Goal: Navigation & Orientation: Find specific page/section

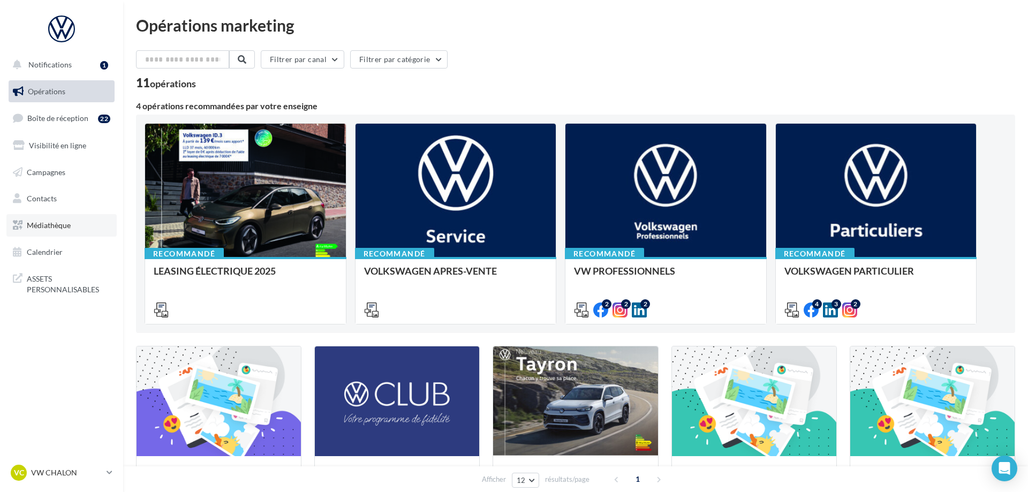
click at [51, 227] on span "Médiathèque" at bounding box center [49, 225] width 44 height 9
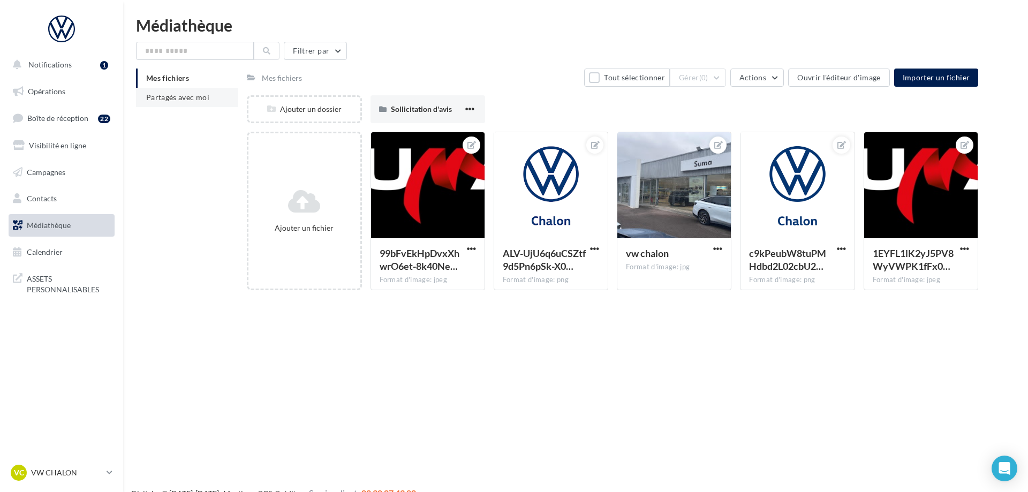
click at [172, 96] on span "Partagés avec moi" at bounding box center [177, 97] width 63 height 9
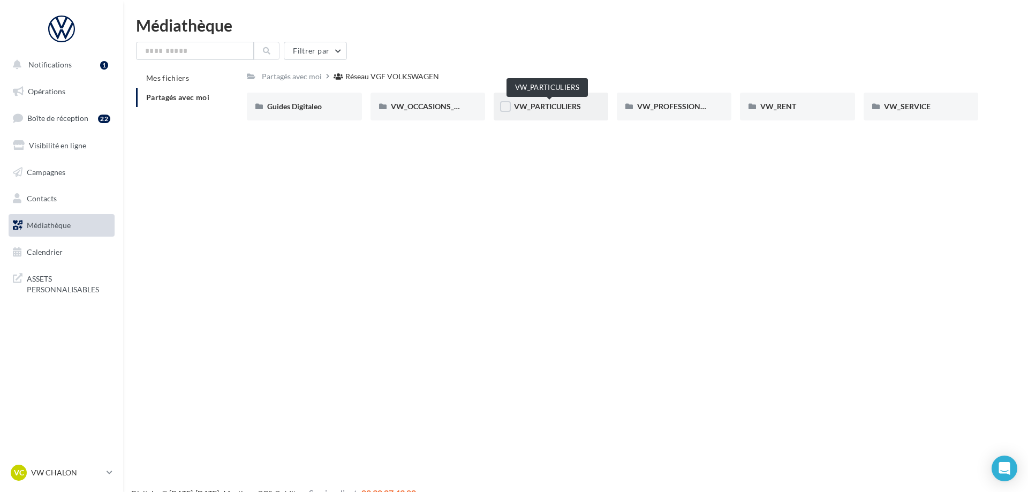
click at [544, 110] on span "VW_PARTICULIERS" at bounding box center [547, 106] width 67 height 9
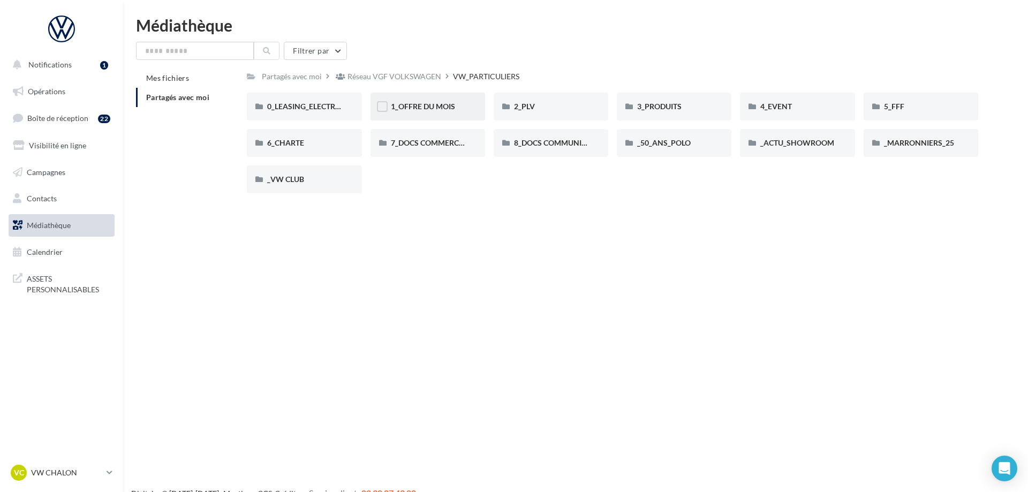
click at [416, 112] on div "1_OFFRE DU MOIS" at bounding box center [428, 106] width 74 height 11
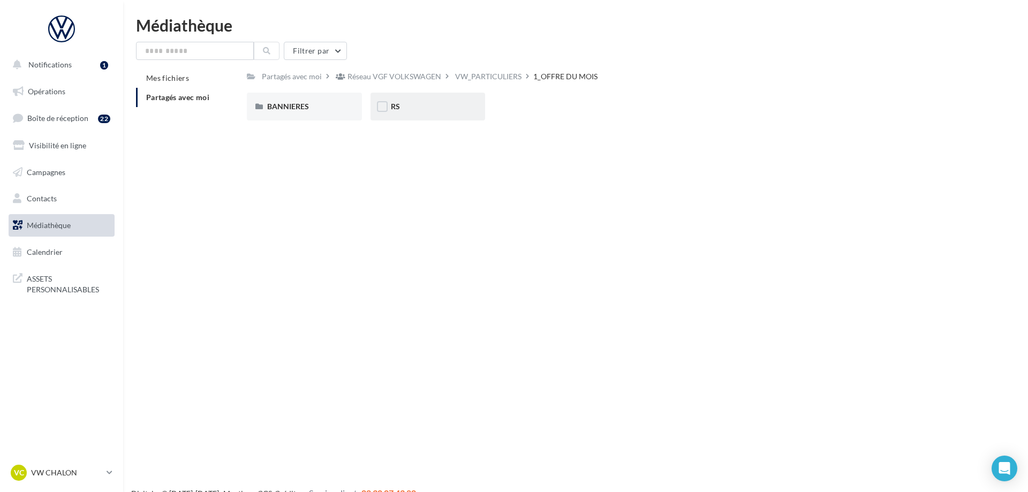
click at [402, 112] on div "RS" at bounding box center [428, 106] width 74 height 11
click at [303, 106] on div "AVEC [PERSON_NAME]" at bounding box center [304, 106] width 74 height 11
click at [287, 112] on div "ID.3" at bounding box center [304, 106] width 74 height 11
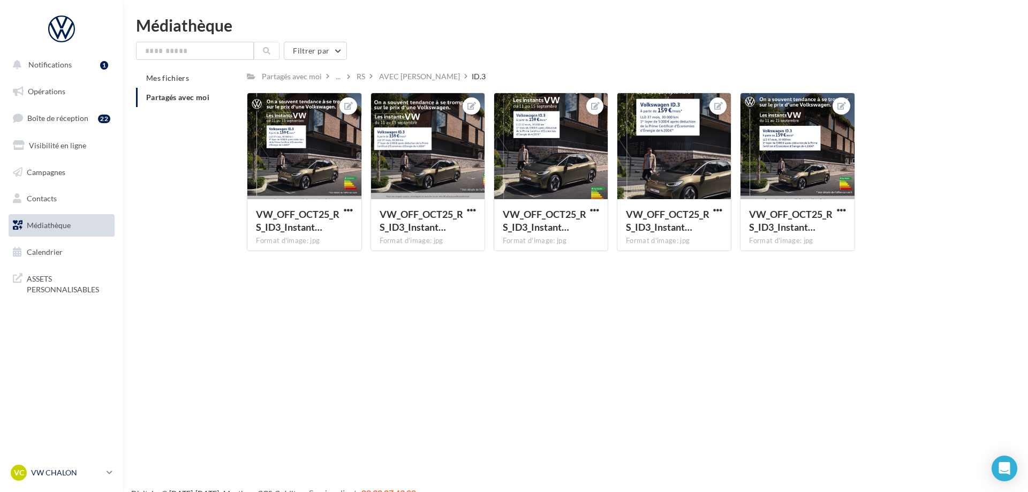
click at [55, 479] on div "VC VW CHALON vw-cha-dup" at bounding box center [57, 473] width 92 height 16
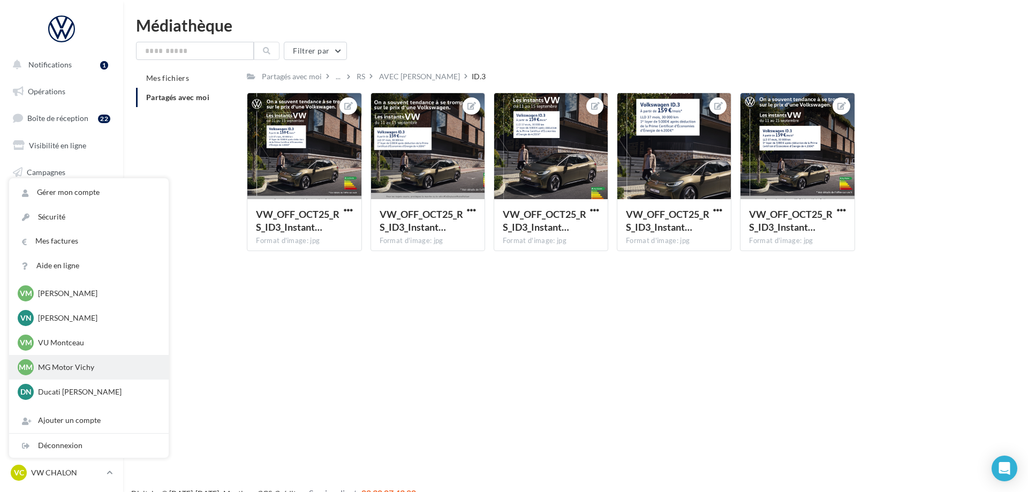
scroll to position [818, 0]
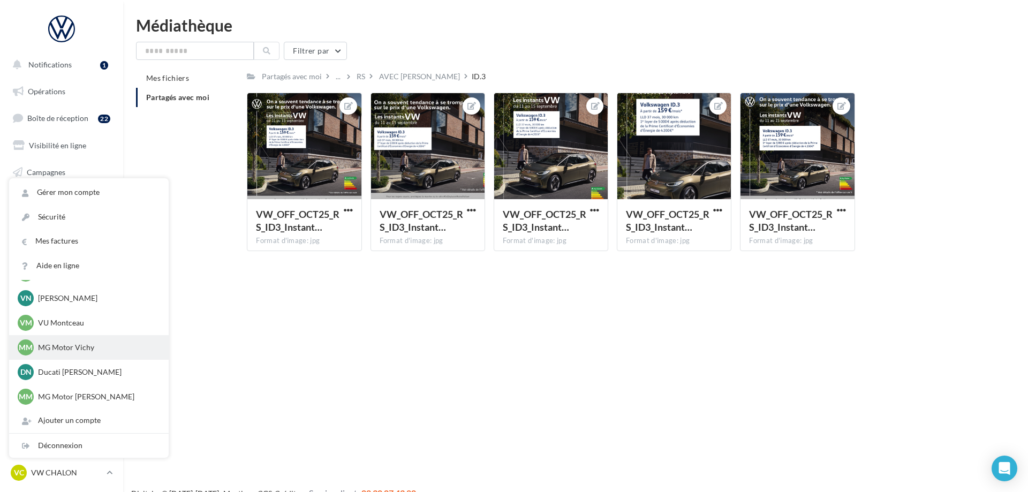
click at [81, 347] on p "MG Motor Vichy" at bounding box center [97, 347] width 118 height 11
